Goal: Ask a question

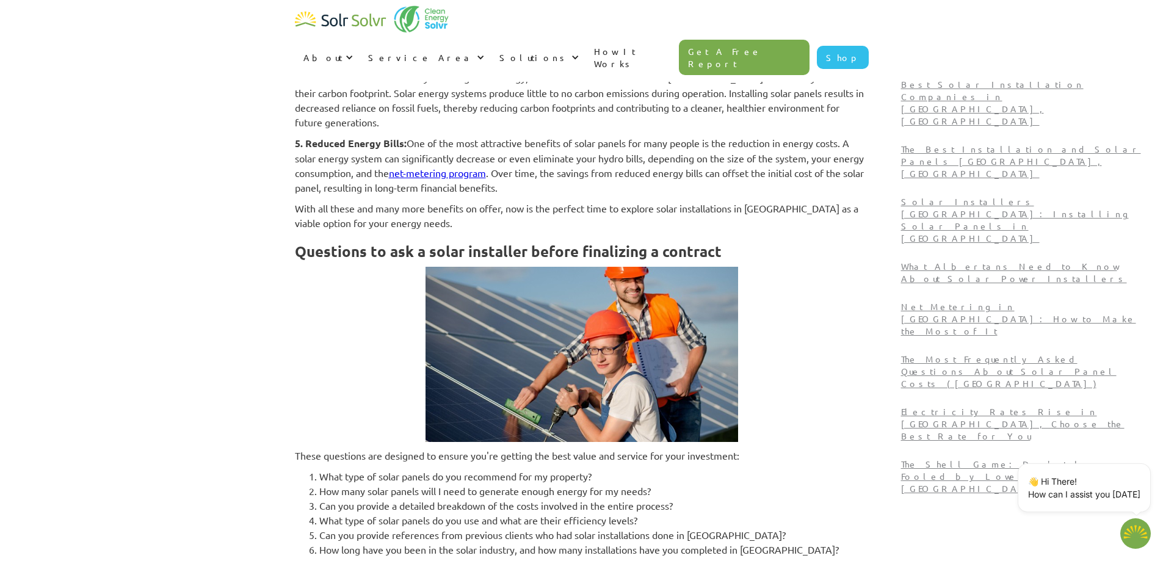
scroll to position [1099, 0]
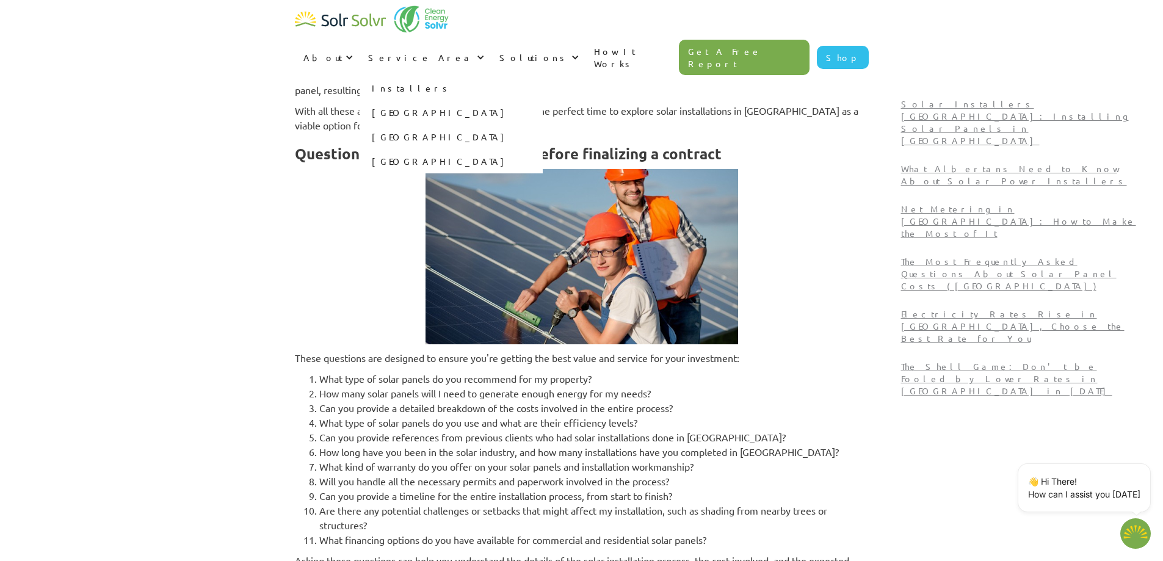
click at [543, 100] on link "[GEOGRAPHIC_DATA]" at bounding box center [451, 112] width 183 height 24
type textarea "x"
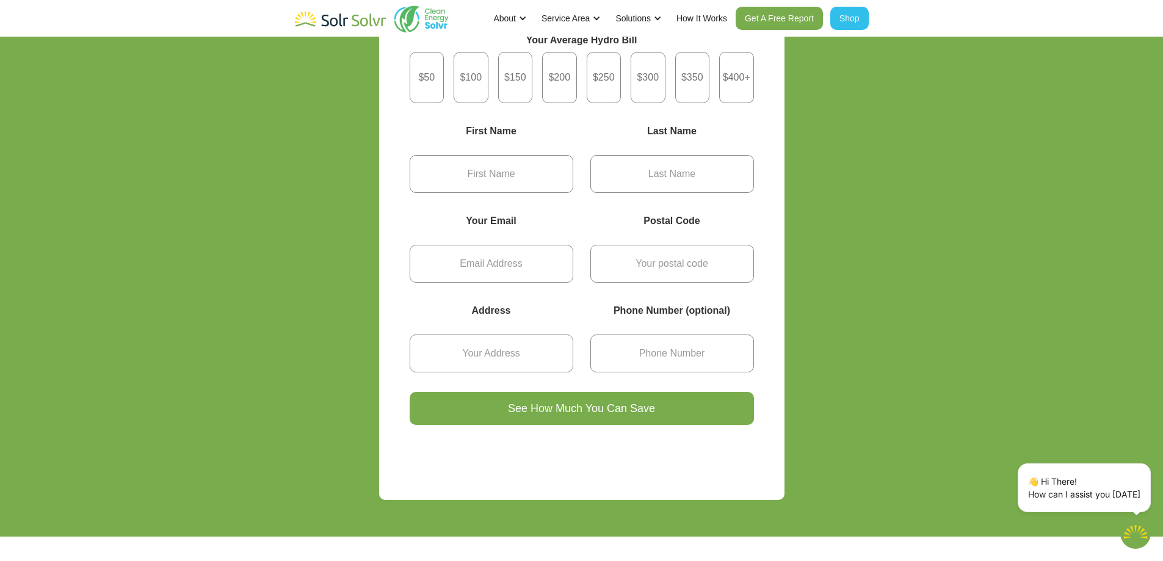
scroll to position [4640, 0]
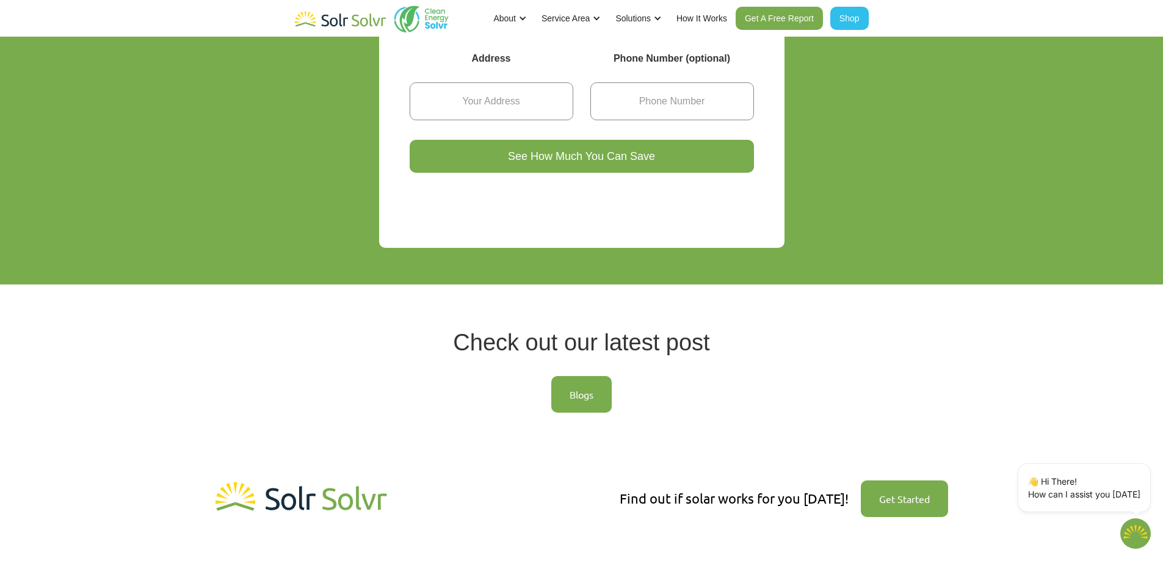
type textarea "x"
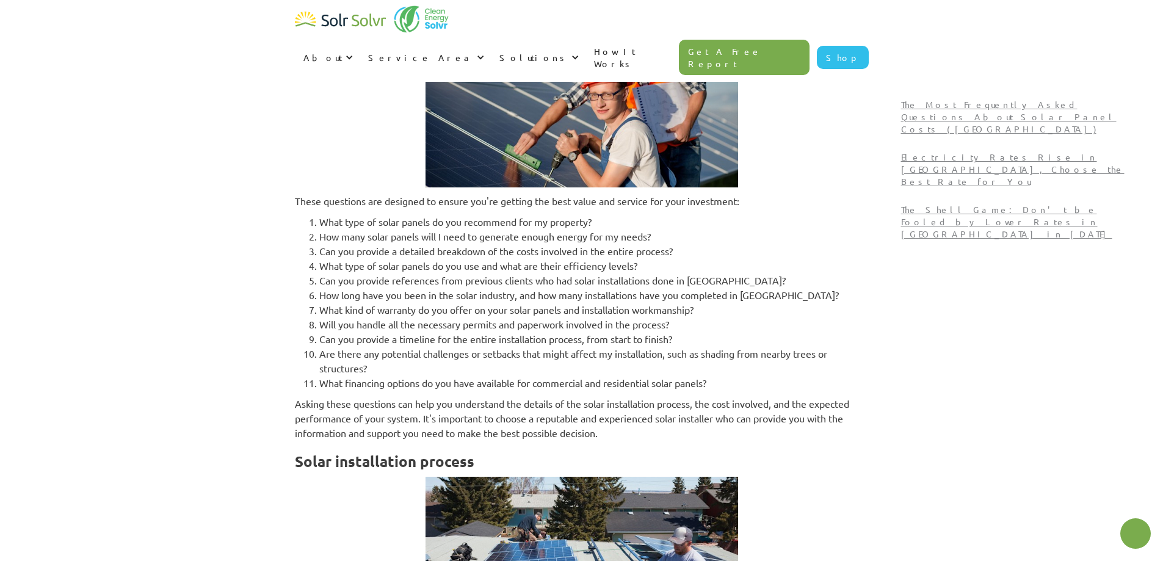
scroll to position [1099, 0]
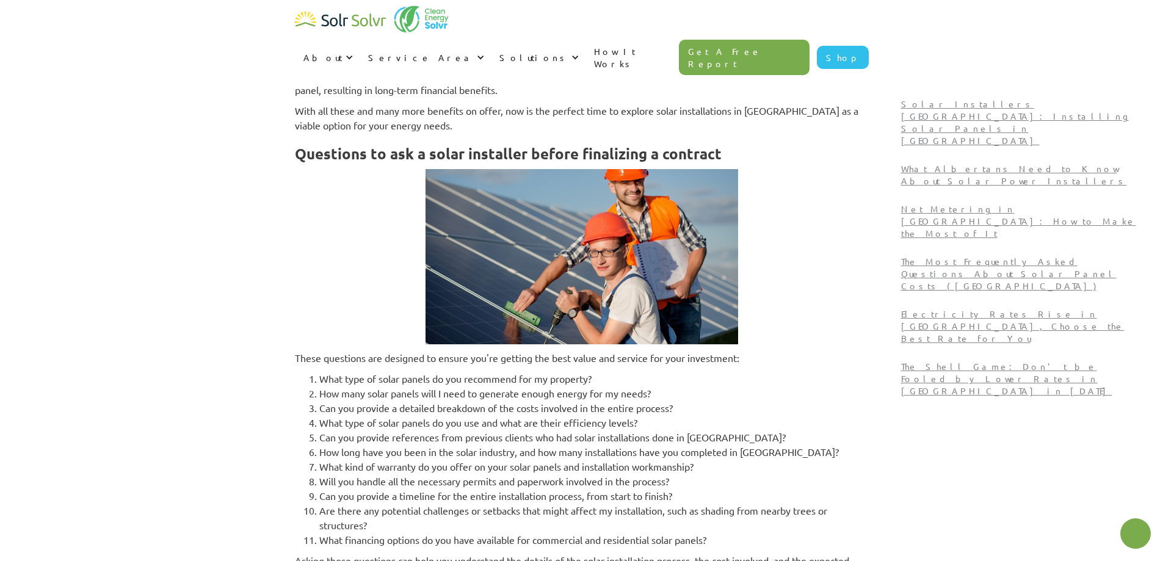
type textarea "x"
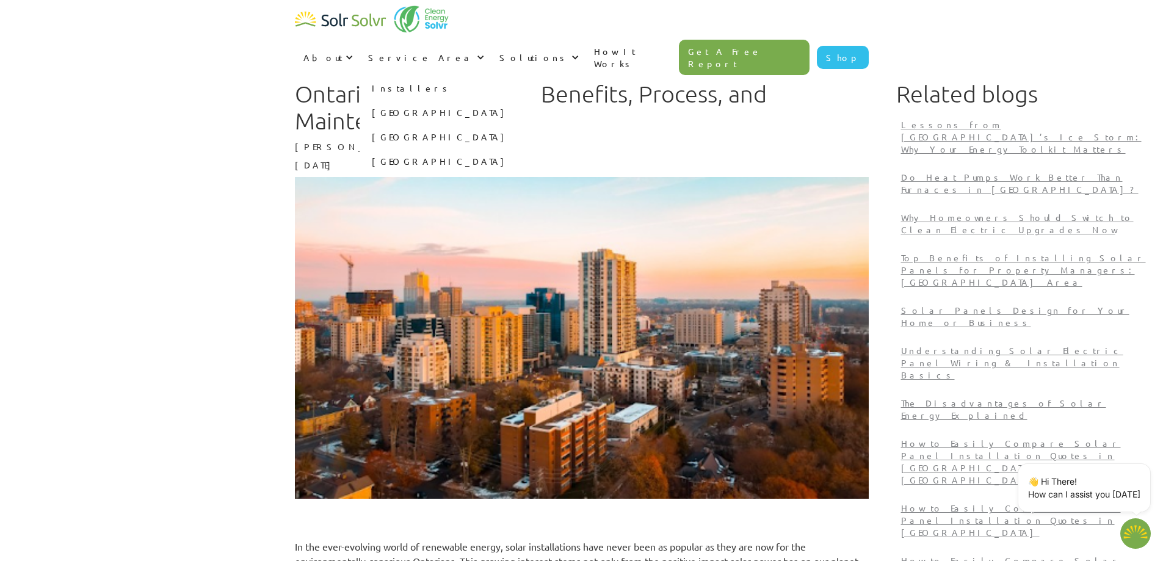
click at [543, 100] on link "[GEOGRAPHIC_DATA]" at bounding box center [451, 112] width 183 height 24
type textarea "x"
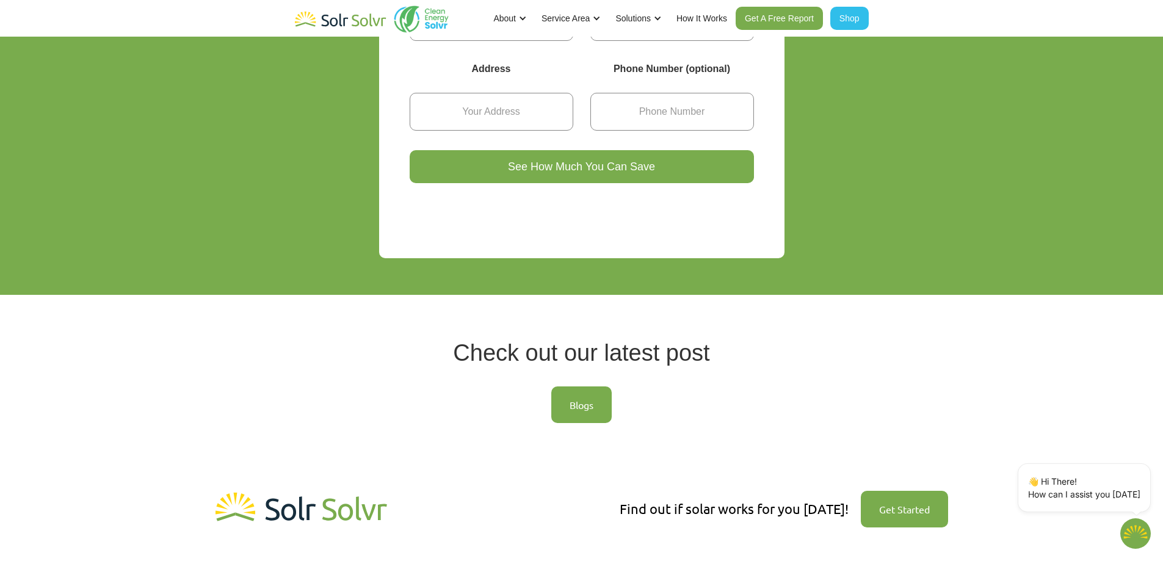
scroll to position [4739, 0]
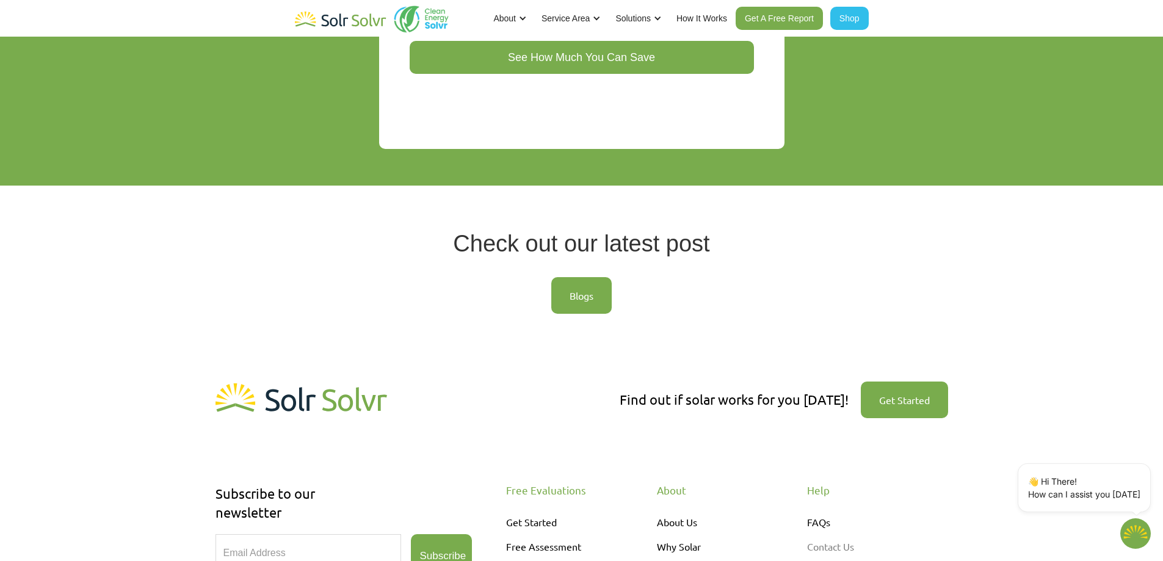
click at [832, 534] on link "Contact Us" at bounding box center [859, 546] width 104 height 24
type textarea "x"
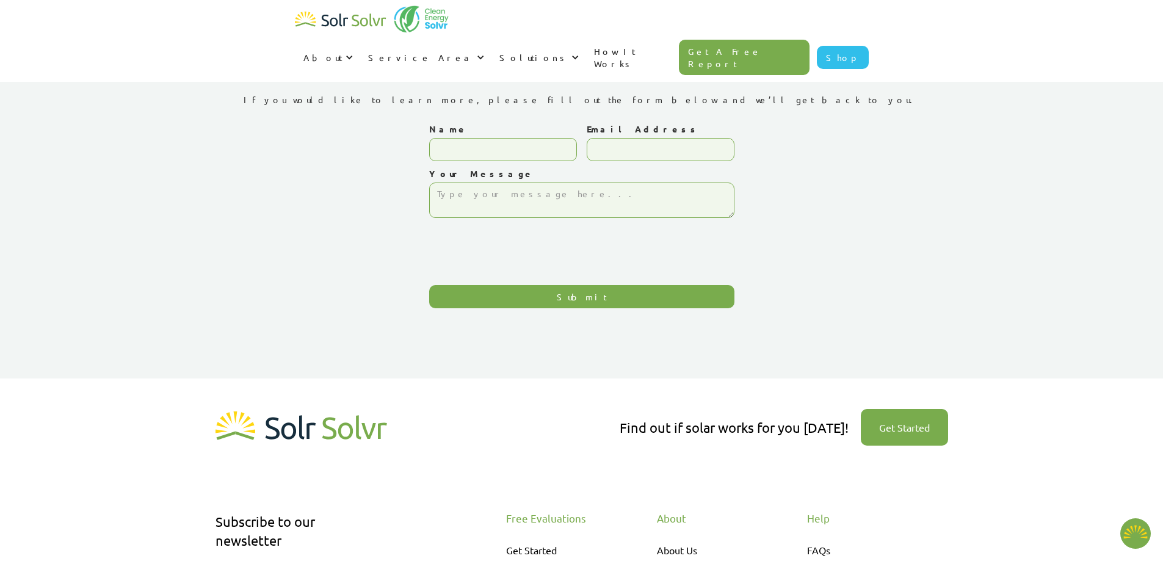
type textarea "x"
click at [488, 149] on input "Name" at bounding box center [503, 149] width 148 height 23
type input "kayla needham"
click at [593, 147] on input "Email Address" at bounding box center [661, 149] width 148 height 23
type input "needhamfamilychiro@gmail.com"
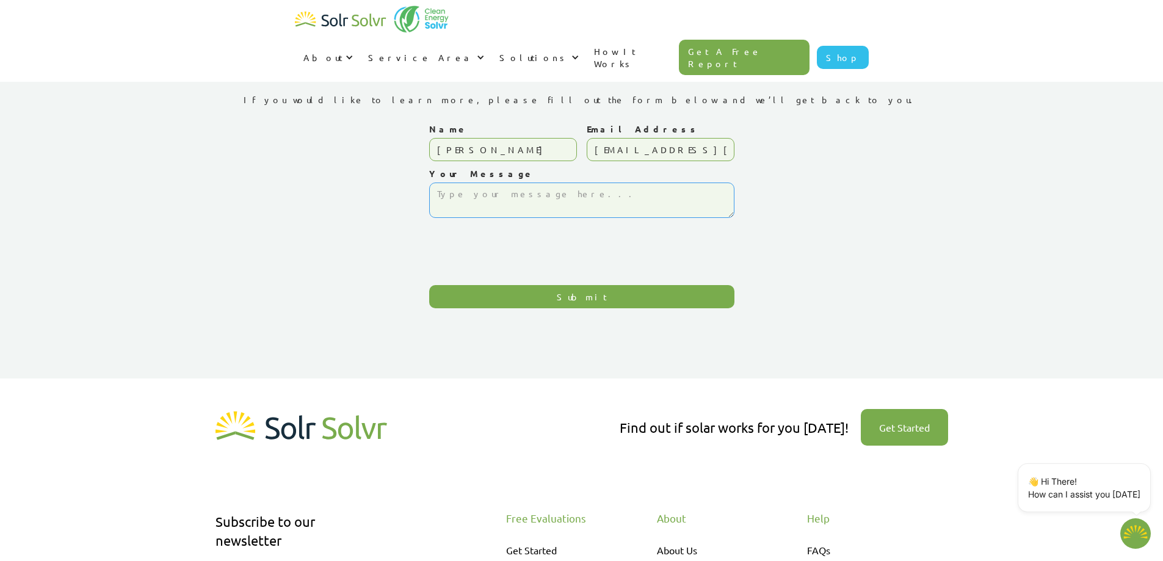
click at [506, 199] on textarea "Your Message" at bounding box center [581, 200] width 305 height 35
click at [511, 200] on textarea "Your Message" at bounding box center [581, 200] width 305 height 35
type textarea "just wondering if you service solar panels in sarnia, ontario."
click at [586, 300] on input "Submit" at bounding box center [581, 296] width 305 height 23
type input "Please wait..."
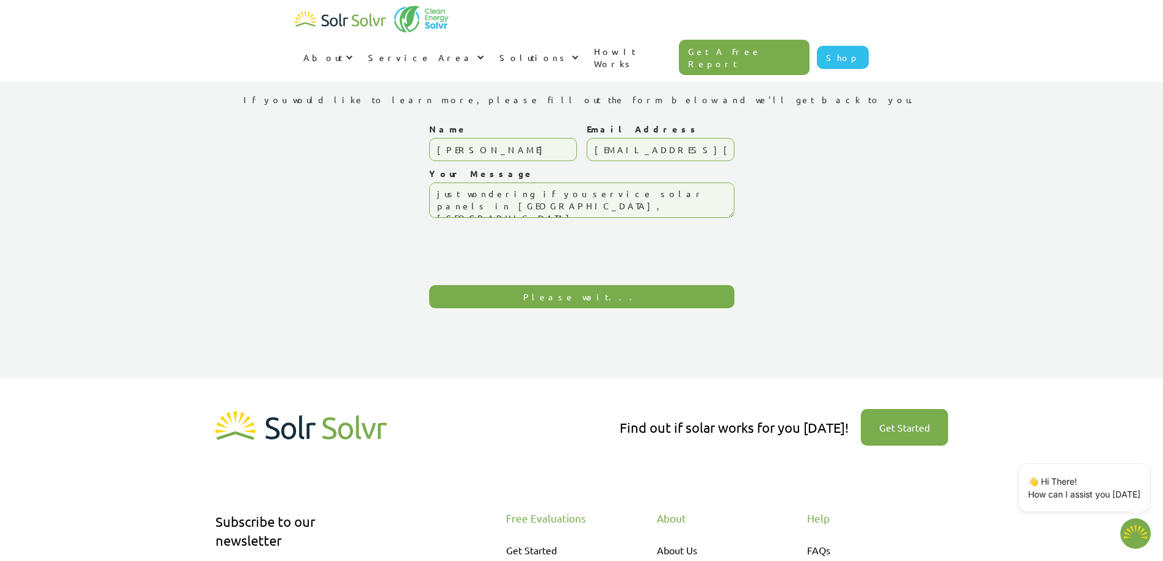
type textarea "x"
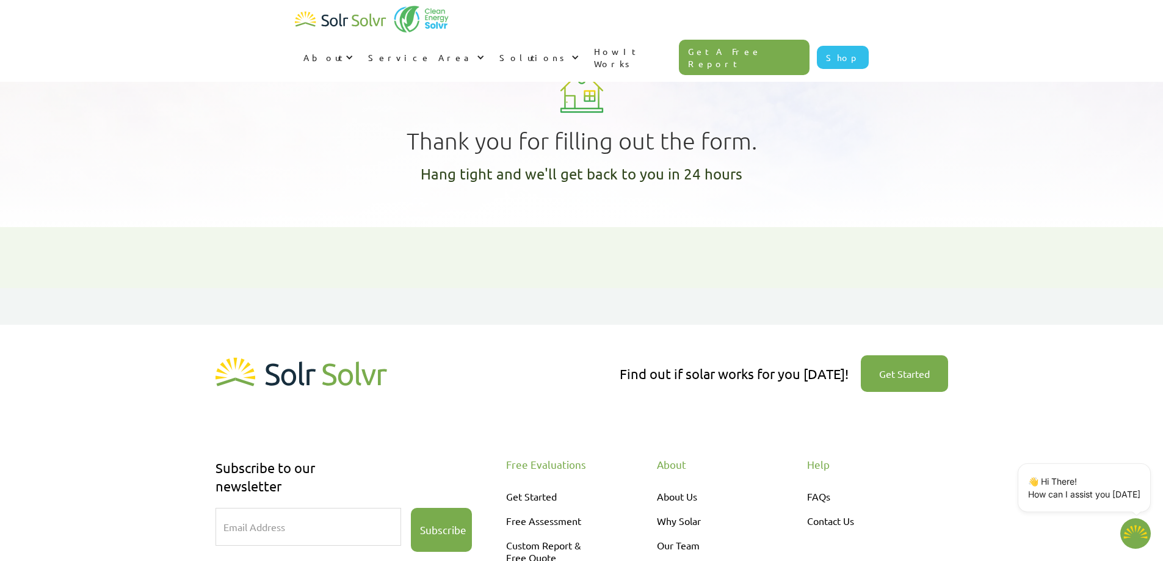
type textarea "x"
